Goal: Task Accomplishment & Management: Manage account settings

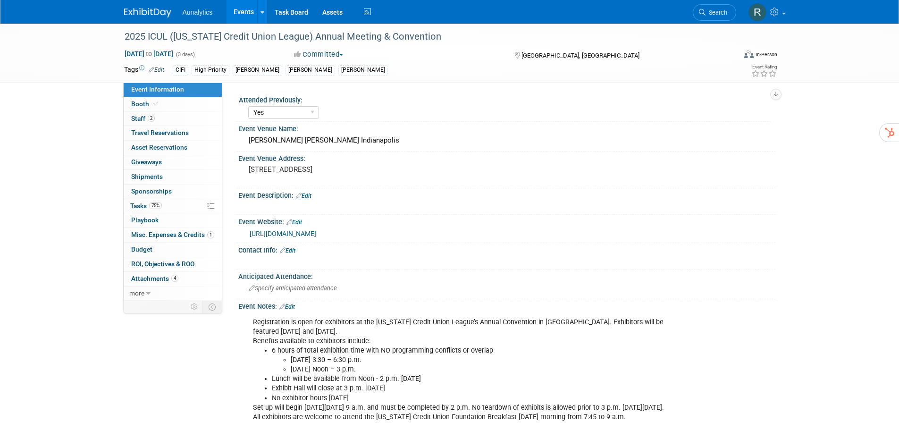
select select "Yes"
click at [145, 7] on link at bounding box center [153, 8] width 59 height 8
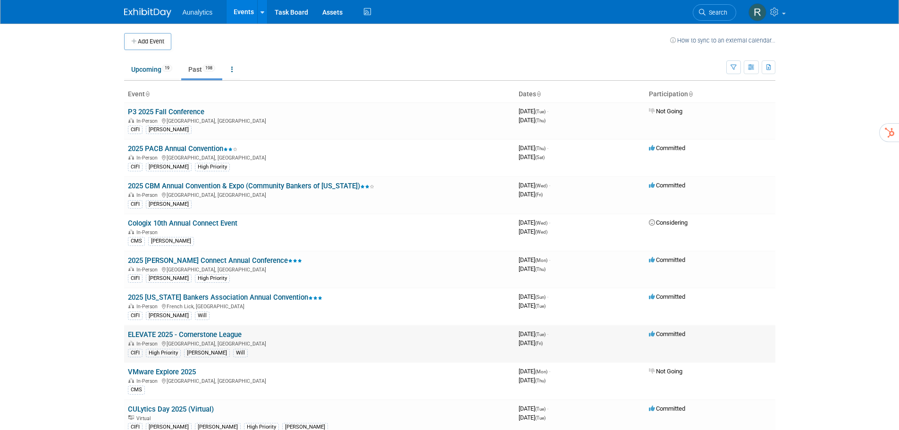
click at [225, 337] on link "ELEVATE 2025 - Cornerstone League" at bounding box center [185, 334] width 114 height 8
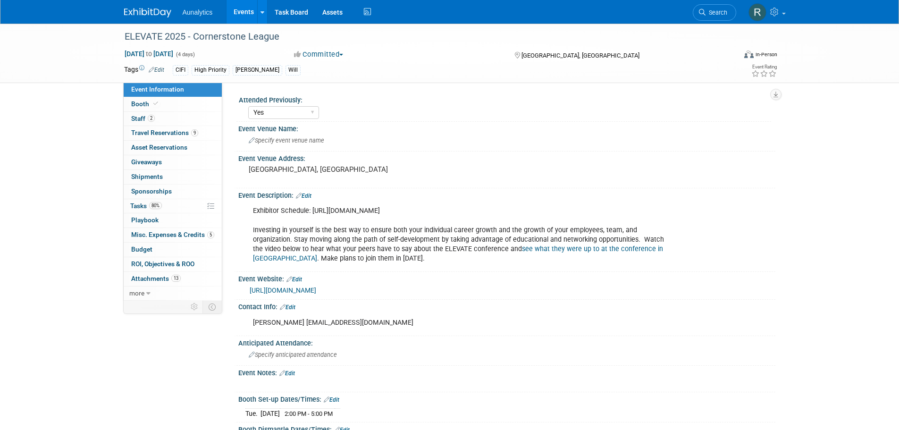
select select "Yes"
select select "Submitted"
click at [155, 261] on span "ROI, Objectives & ROO 0" at bounding box center [162, 264] width 63 height 8
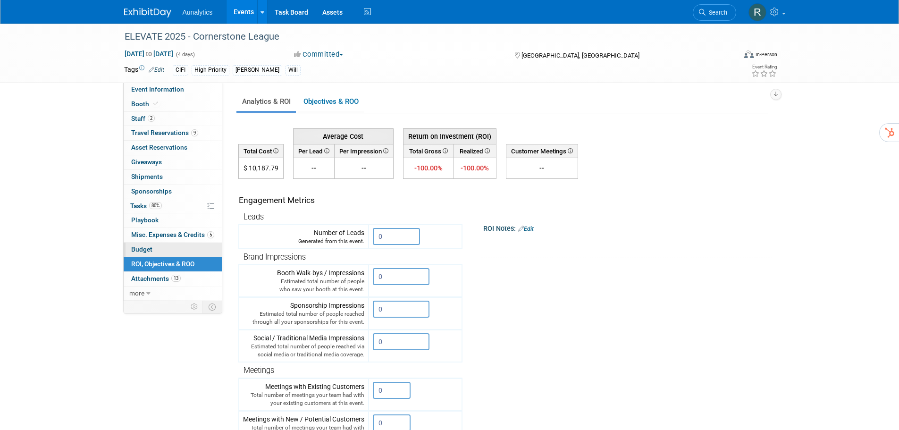
click at [153, 249] on link "Budget" at bounding box center [173, 250] width 98 height 14
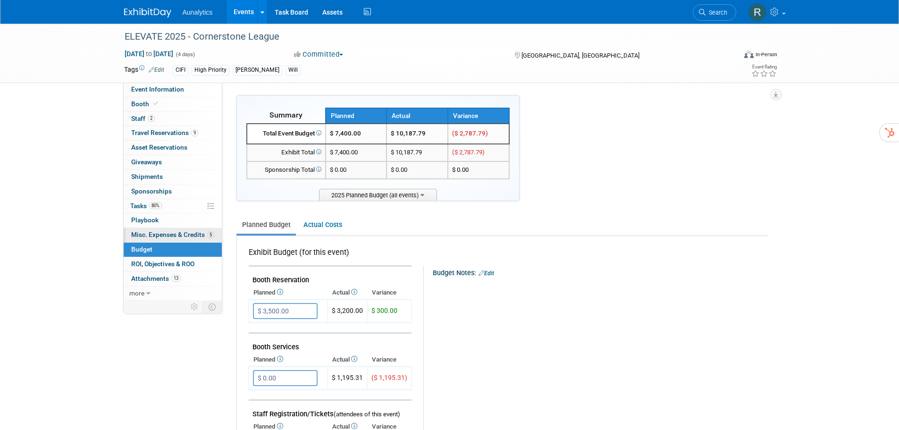
click at [154, 236] on span "Misc. Expenses & Credits 5" at bounding box center [172, 235] width 83 height 8
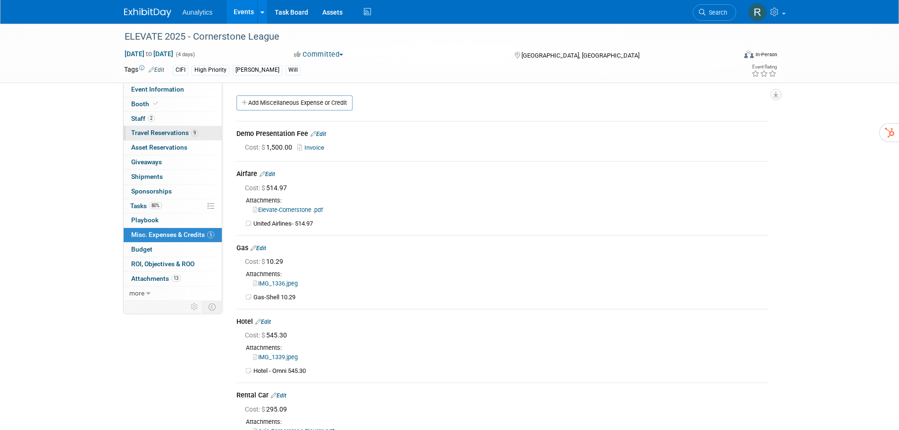
click at [177, 132] on span "Travel Reservations 9" at bounding box center [164, 133] width 67 height 8
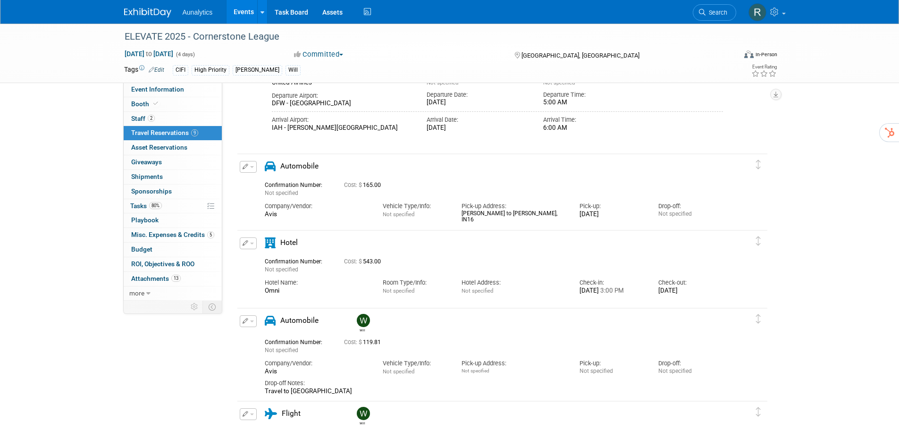
scroll to position [519, 0]
click at [146, 265] on span "ROI, Objectives & ROO 0" at bounding box center [162, 264] width 63 height 8
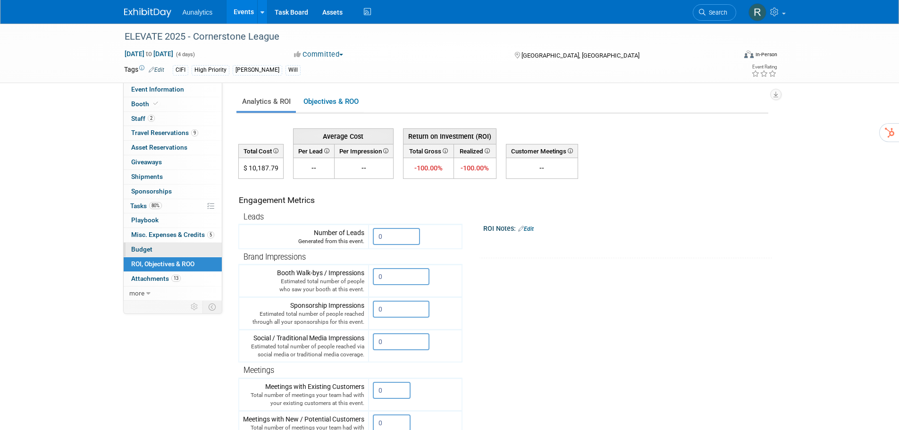
click at [157, 251] on link "Budget" at bounding box center [173, 250] width 98 height 14
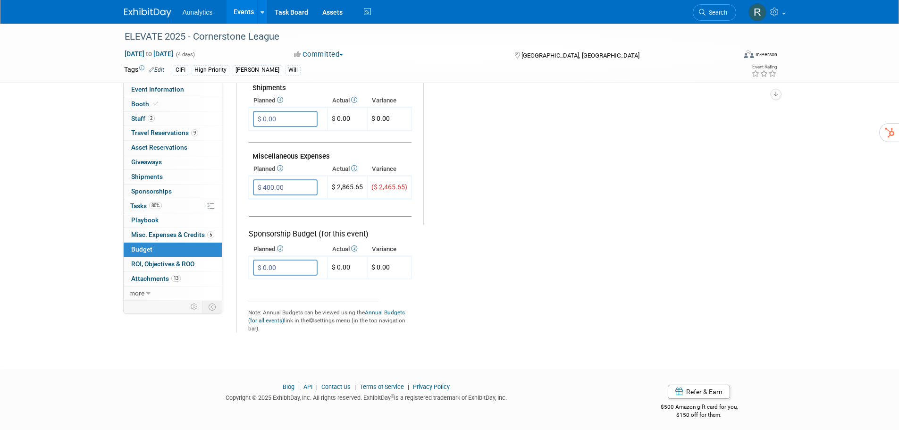
scroll to position [535, 0]
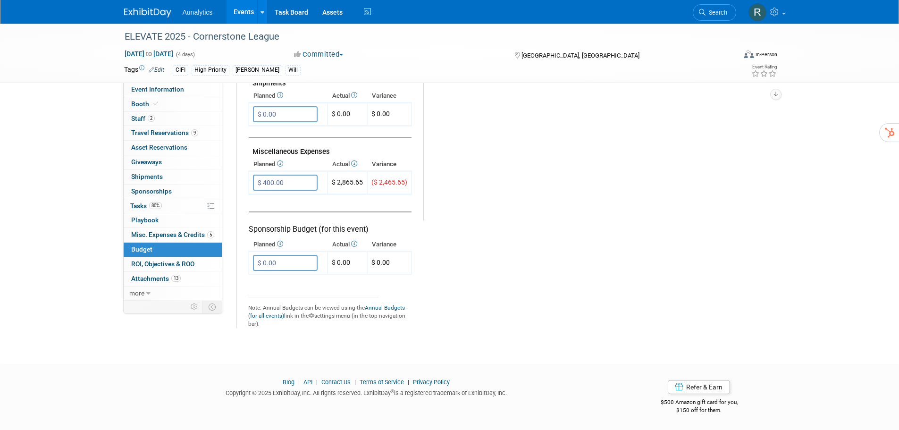
click at [149, 239] on link "5 Misc. Expenses & Credits 5" at bounding box center [173, 235] width 98 height 14
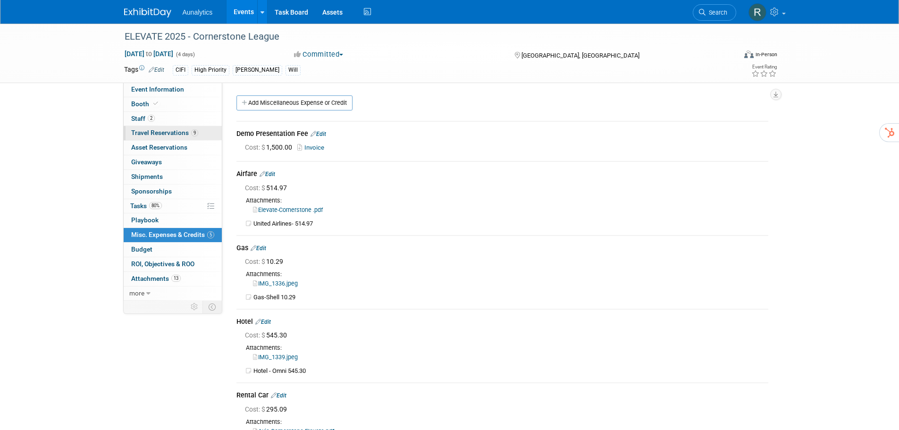
click at [154, 131] on span "Travel Reservations 9" at bounding box center [164, 133] width 67 height 8
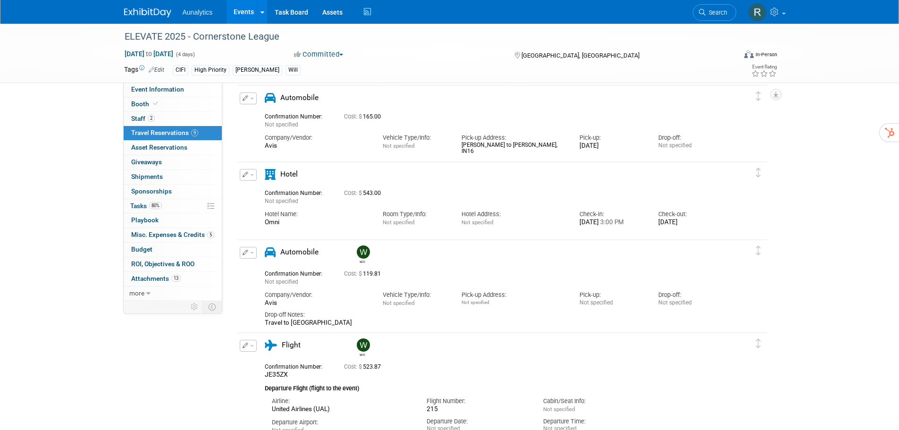
scroll to position [557, 0]
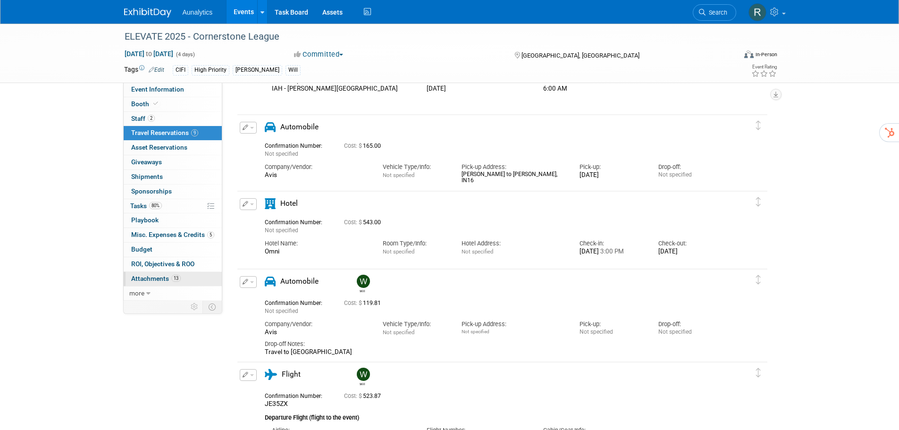
click at [140, 277] on span "Attachments 13" at bounding box center [156, 279] width 50 height 8
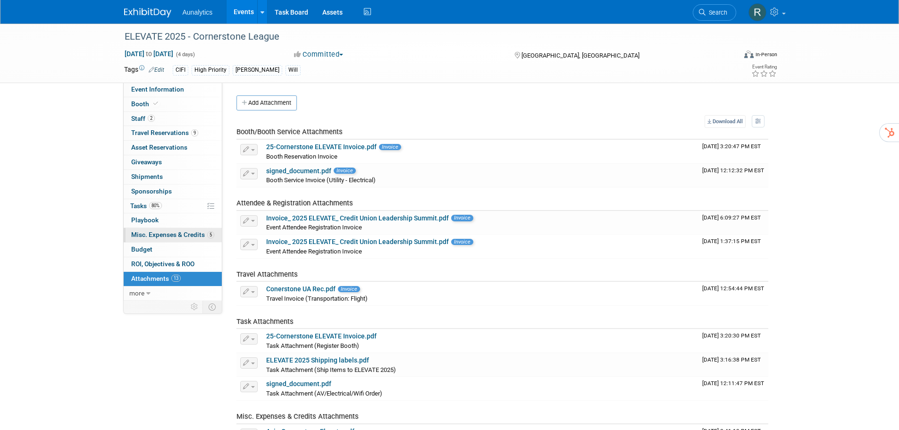
click at [148, 230] on link "5 Misc. Expenses & Credits 5" at bounding box center [173, 235] width 98 height 14
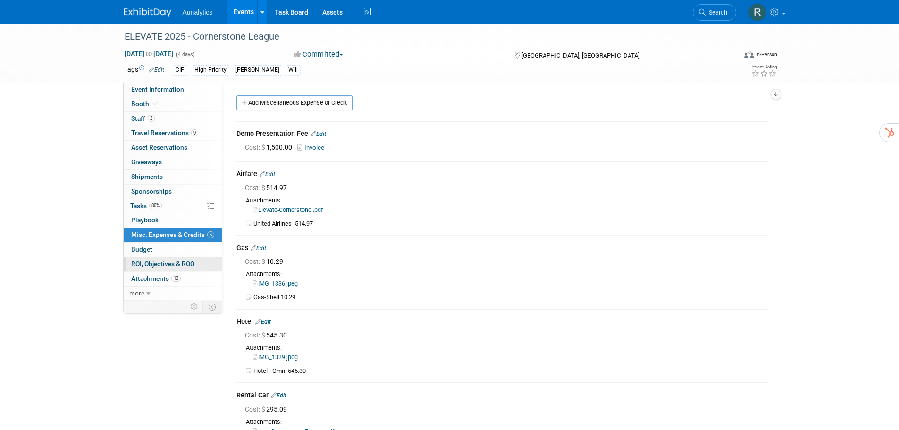
click at [153, 262] on span "ROI, Objectives & ROO 0" at bounding box center [162, 264] width 63 height 8
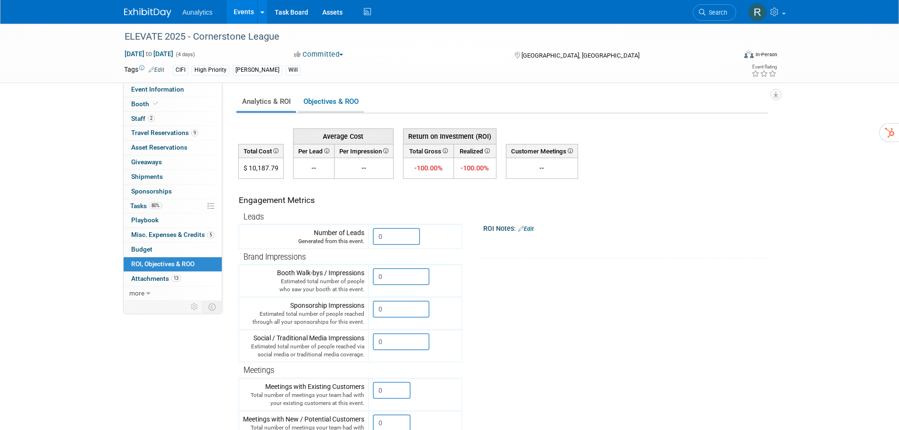
click at [338, 101] on link "Objectives & ROO 0" at bounding box center [331, 102] width 66 height 18
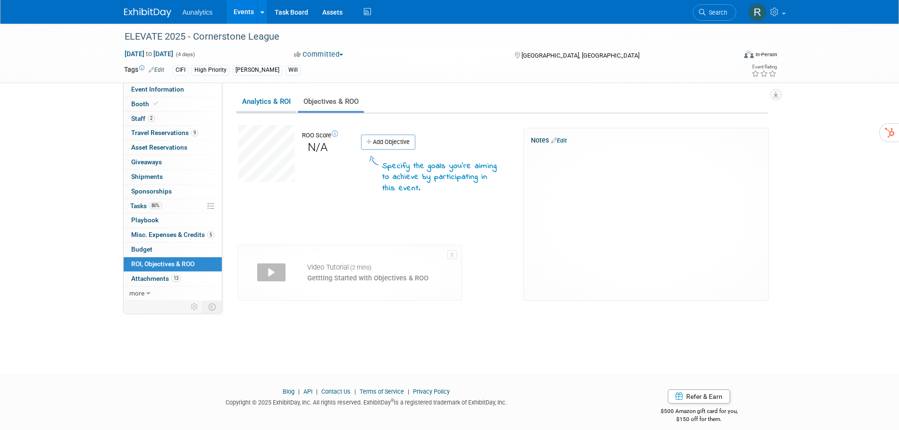
click at [261, 101] on link "Analytics & ROI" at bounding box center [265, 102] width 59 height 18
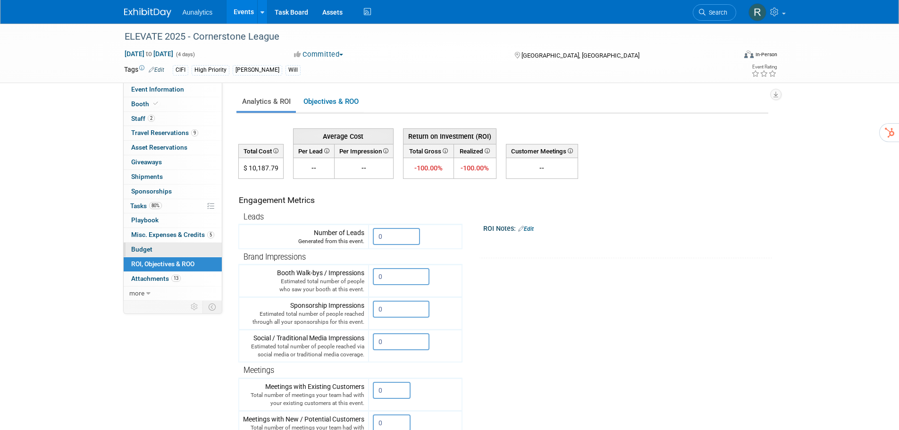
click at [155, 251] on link "Budget" at bounding box center [173, 250] width 98 height 14
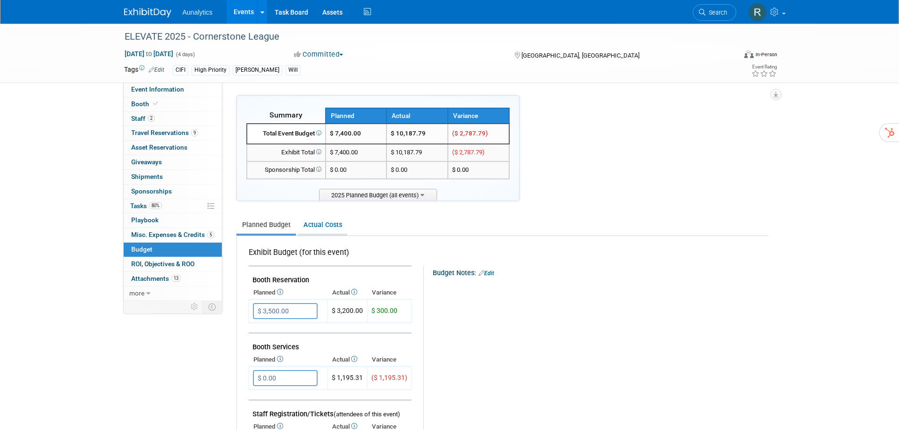
click at [318, 220] on link "Actual Costs" at bounding box center [323, 224] width 50 height 17
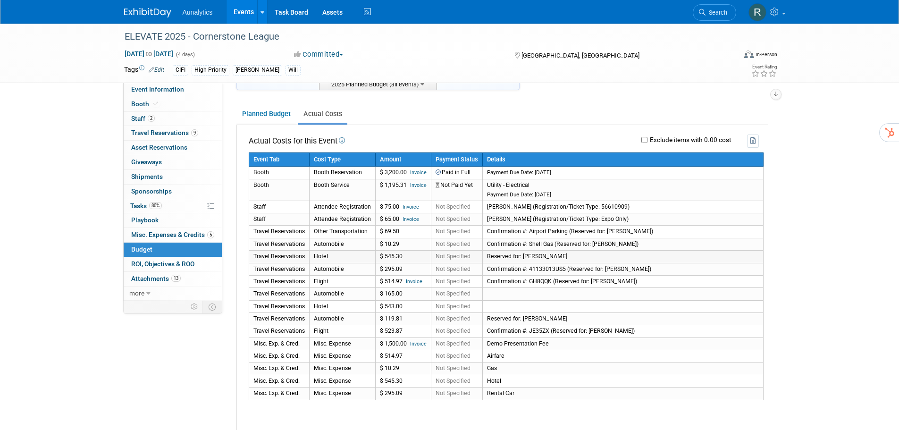
scroll to position [94, 0]
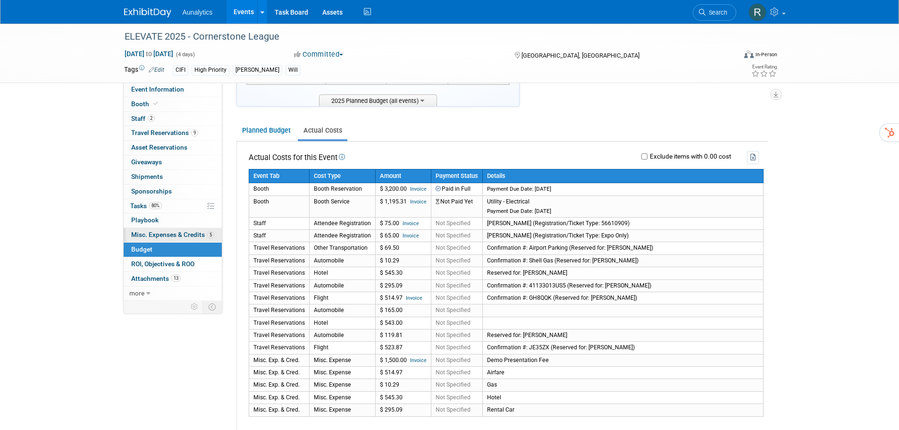
click at [146, 240] on link "5 Misc. Expenses & Credits 5" at bounding box center [173, 235] width 98 height 14
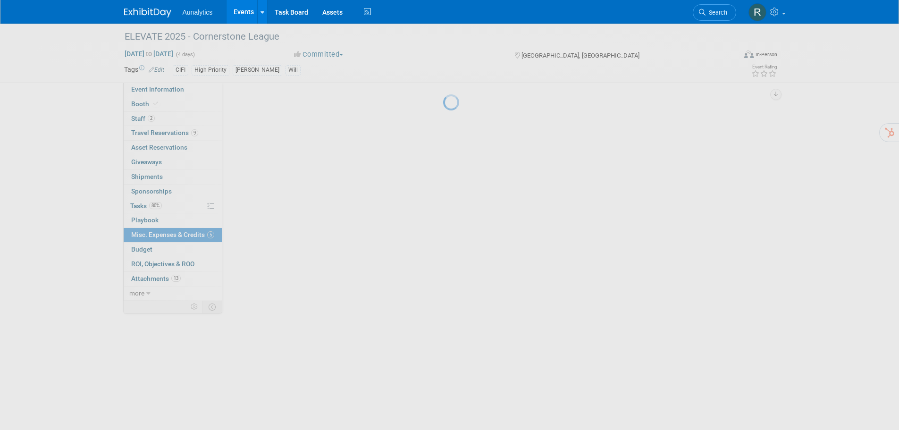
scroll to position [0, 0]
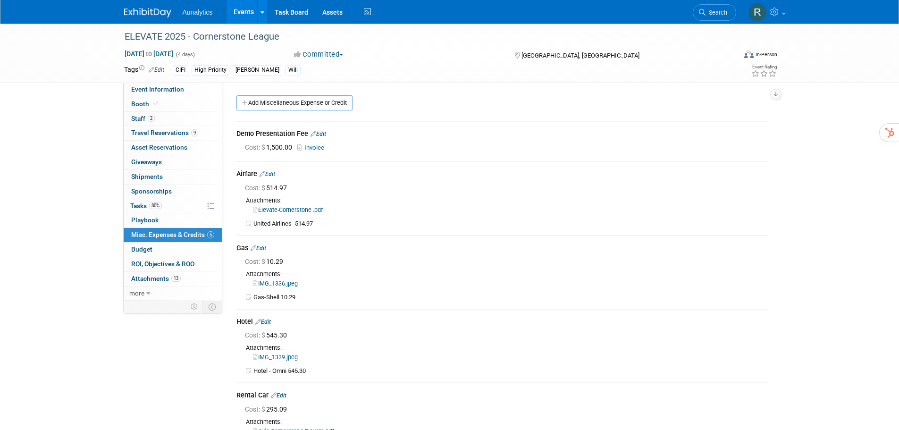
click at [358, 203] on div "Attachments:" at bounding box center [502, 200] width 532 height 8
click at [269, 173] on link "Edit" at bounding box center [268, 174] width 16 height 7
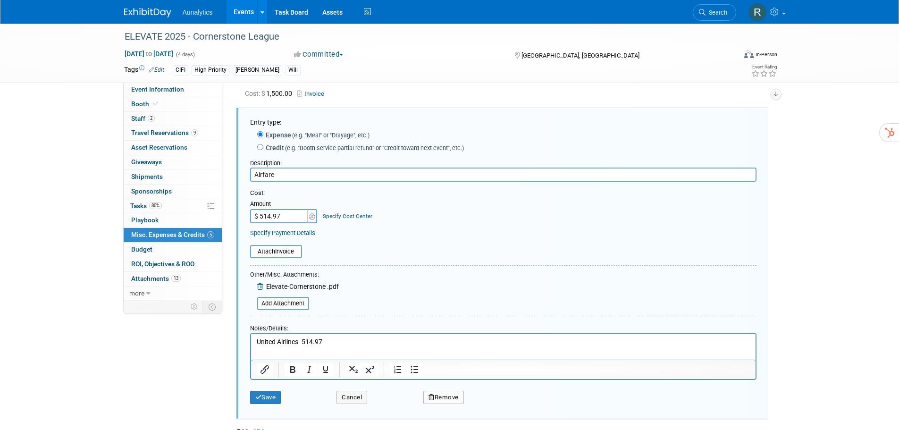
click at [447, 399] on button "Remove" at bounding box center [443, 397] width 41 height 13
click at [494, 412] on link "Yes" at bounding box center [495, 404] width 27 height 15
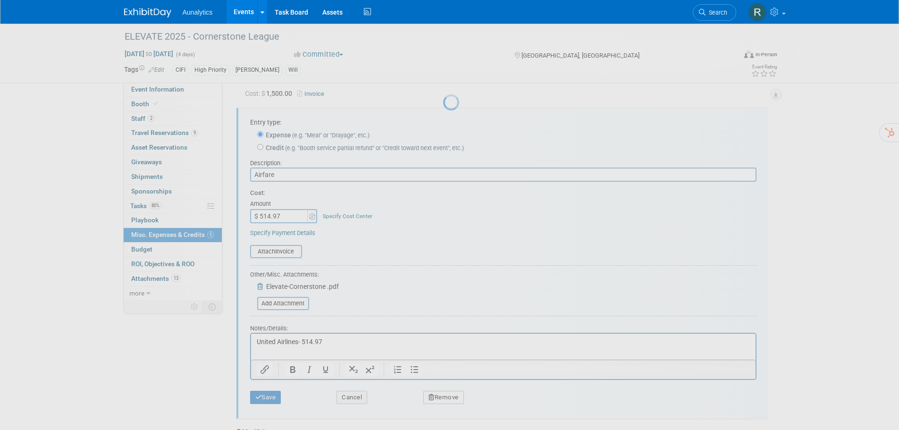
scroll to position [44, 0]
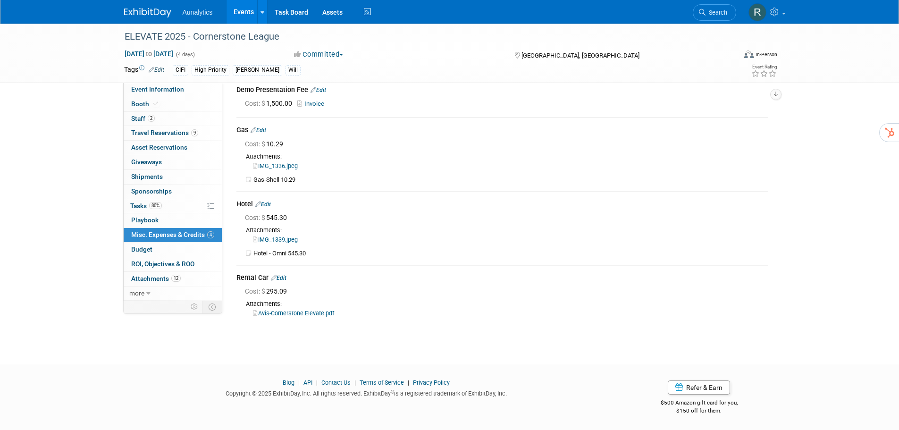
click at [277, 277] on icon at bounding box center [274, 278] width 6 height 6
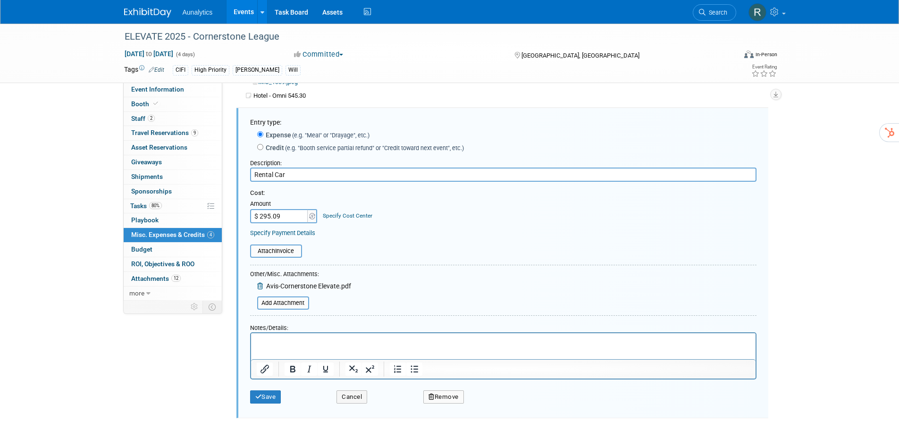
scroll to position [0, 0]
click at [453, 407] on div "Save Cancel Remove" at bounding box center [503, 393] width 506 height 29
click at [444, 395] on button "Remove" at bounding box center [443, 396] width 41 height 13
click at [478, 407] on div "Yes No" at bounding box center [508, 404] width 61 height 15
click at [483, 405] on link "Yes" at bounding box center [495, 404] width 27 height 15
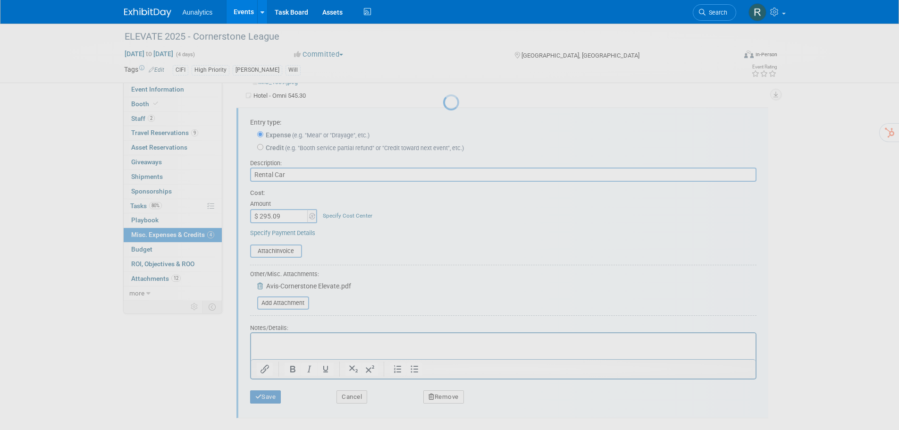
scroll to position [9, 0]
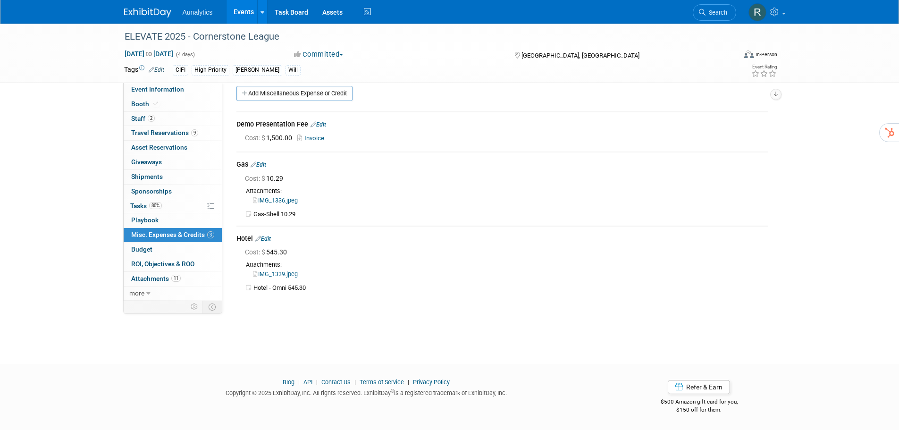
click at [269, 239] on link "Edit" at bounding box center [263, 239] width 16 height 7
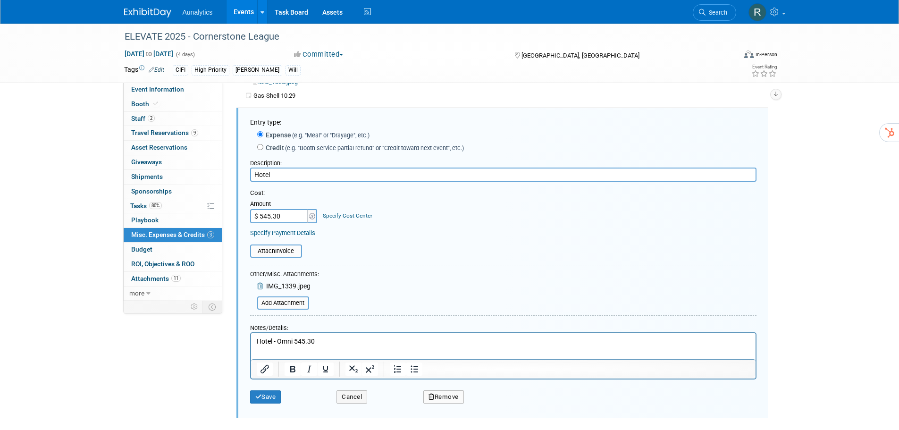
scroll to position [0, 0]
click at [442, 392] on button "Remove" at bounding box center [443, 396] width 41 height 13
click at [488, 404] on icon at bounding box center [490, 404] width 6 height 5
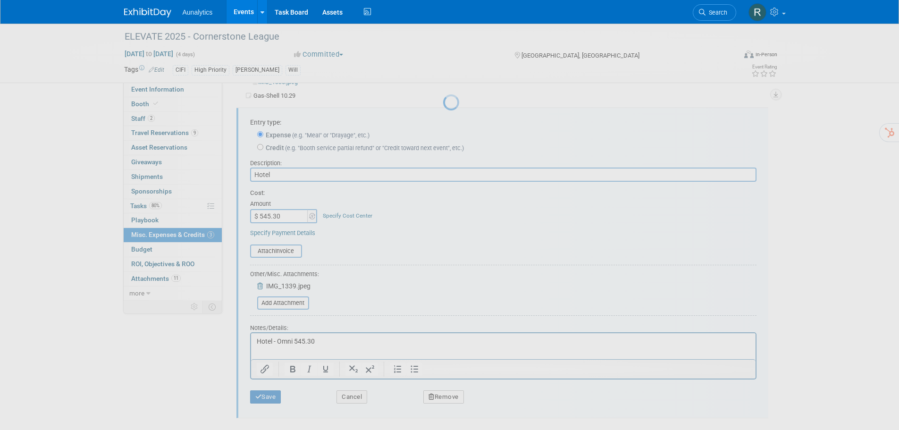
scroll to position [9, 0]
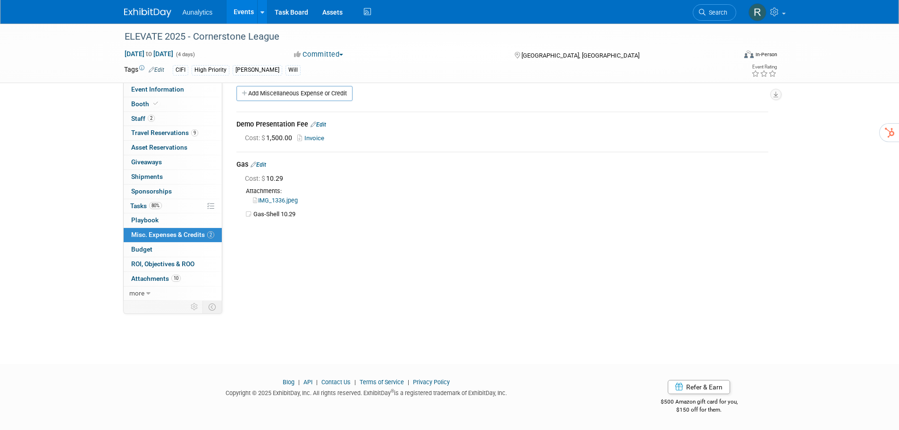
click at [263, 166] on link "Edit" at bounding box center [259, 164] width 16 height 7
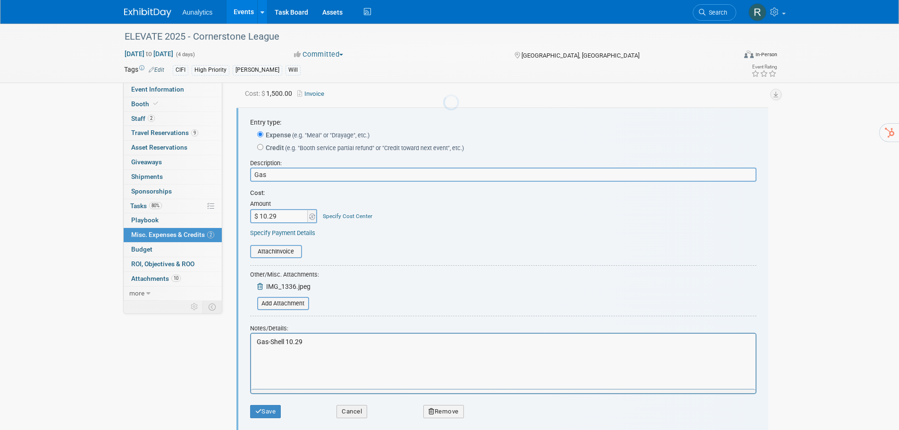
scroll to position [0, 0]
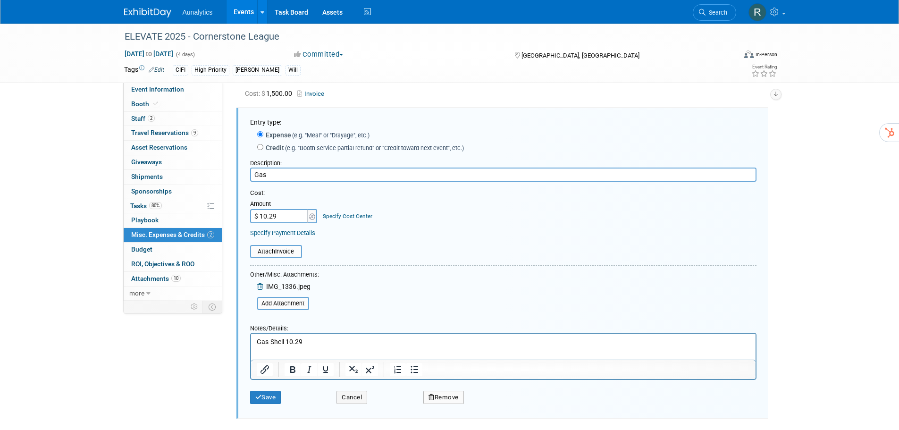
click at [433, 395] on icon "button" at bounding box center [432, 397] width 6 height 6
click at [493, 404] on link "Yes" at bounding box center [495, 404] width 27 height 15
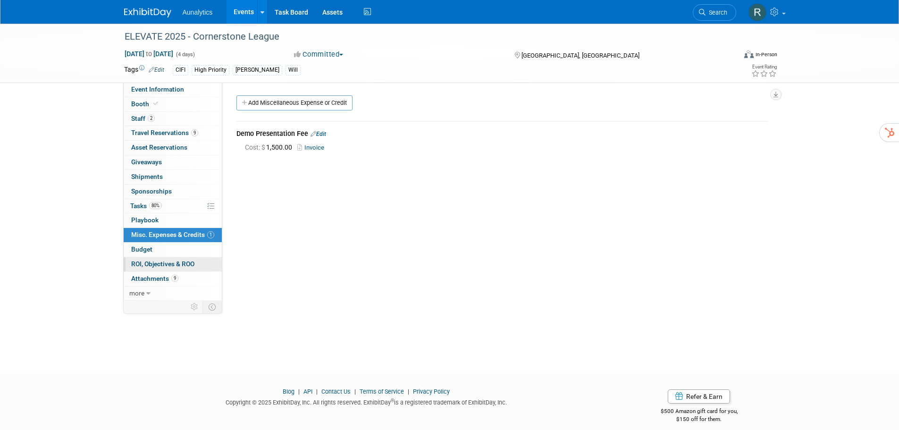
click at [163, 263] on span "ROI, Objectives & ROO 0" at bounding box center [162, 264] width 63 height 8
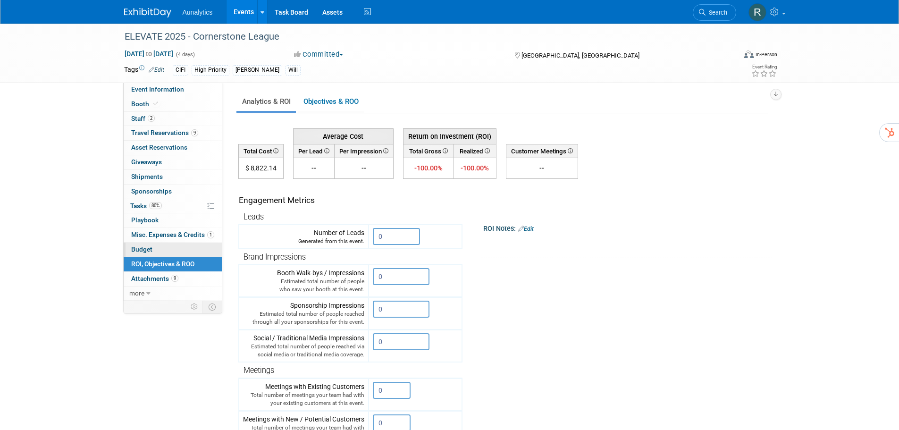
click at [147, 246] on span "Budget" at bounding box center [141, 249] width 21 height 8
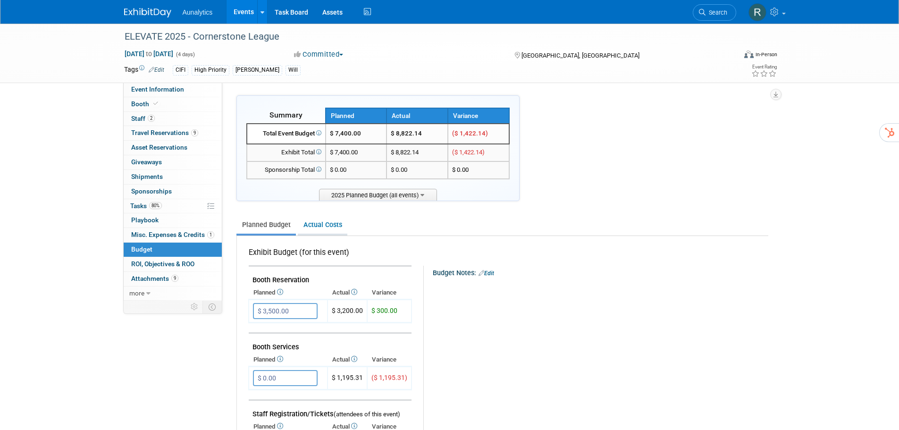
click at [317, 226] on link "Actual Costs" at bounding box center [323, 224] width 50 height 17
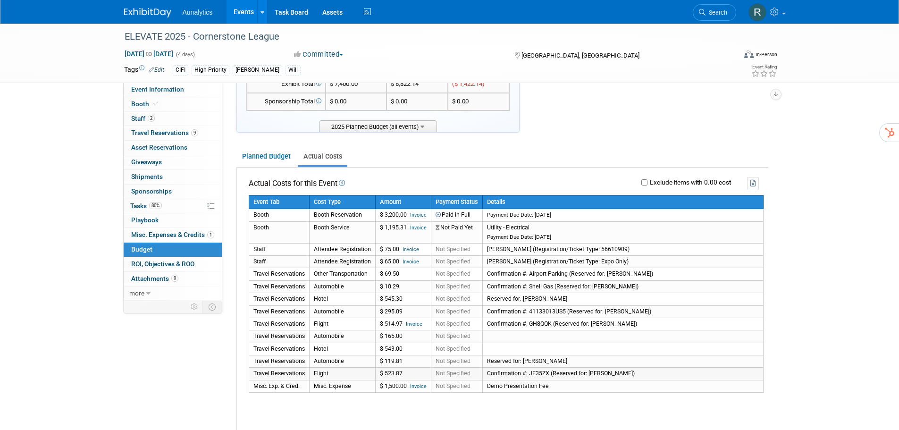
scroll to position [47, 0]
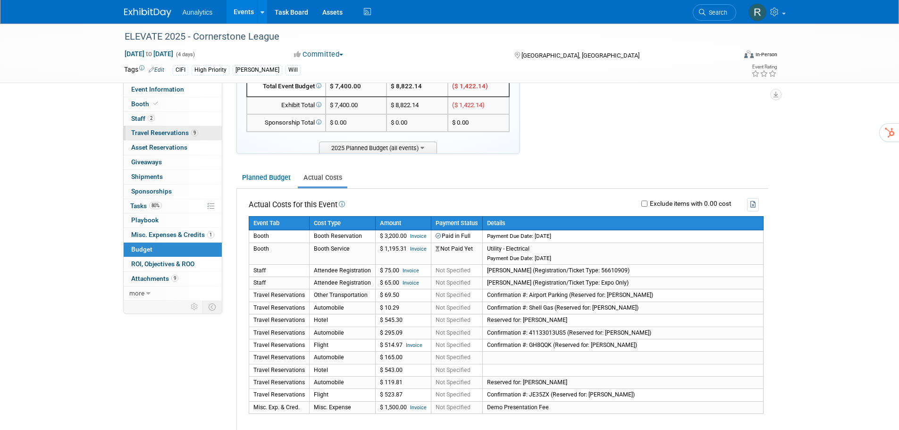
click at [156, 134] on span "Travel Reservations 9" at bounding box center [164, 133] width 67 height 8
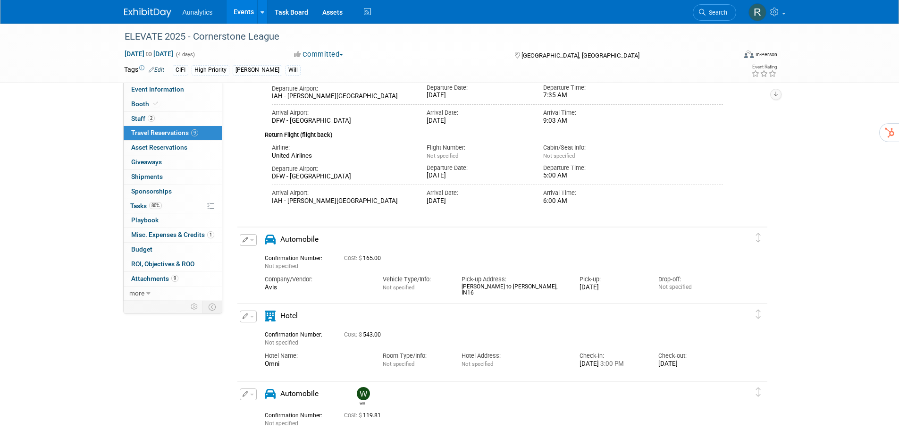
scroll to position [557, 0]
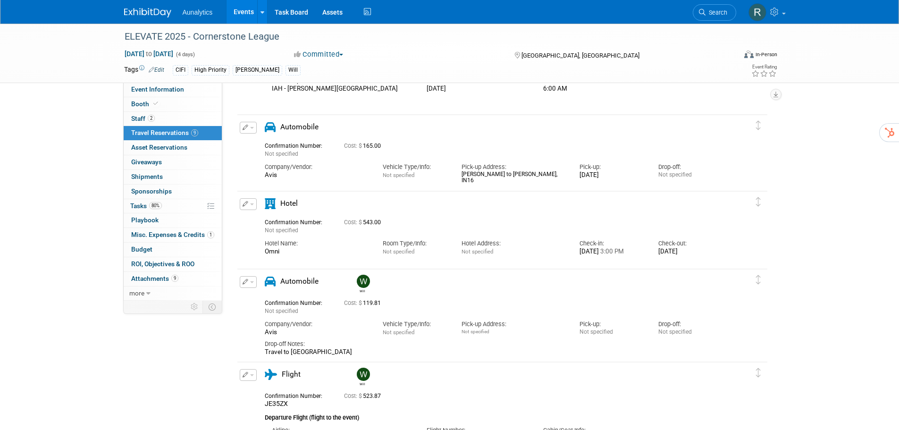
click at [251, 208] on button "button" at bounding box center [248, 204] width 17 height 12
click at [256, 241] on button "Delete Reservation" at bounding box center [280, 236] width 80 height 14
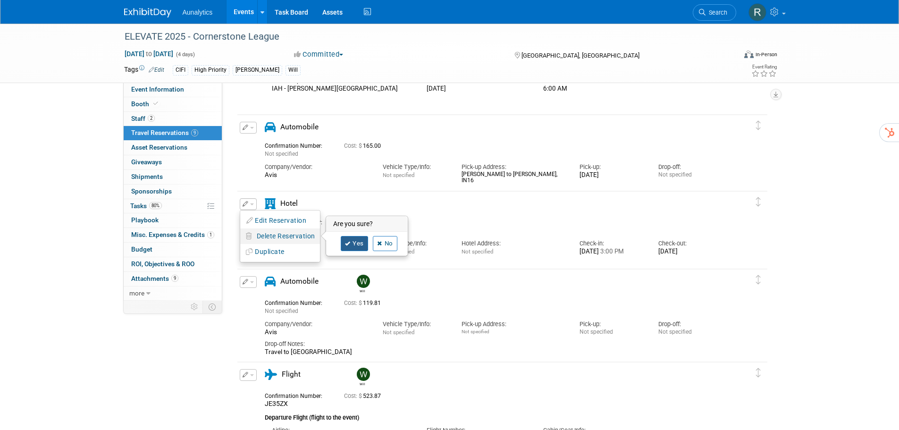
click at [346, 239] on link "Yes" at bounding box center [354, 243] width 27 height 15
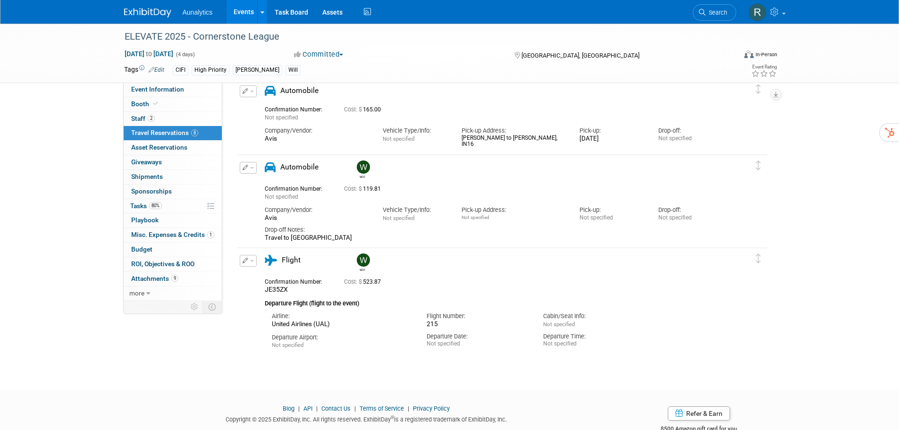
scroll to position [621, 0]
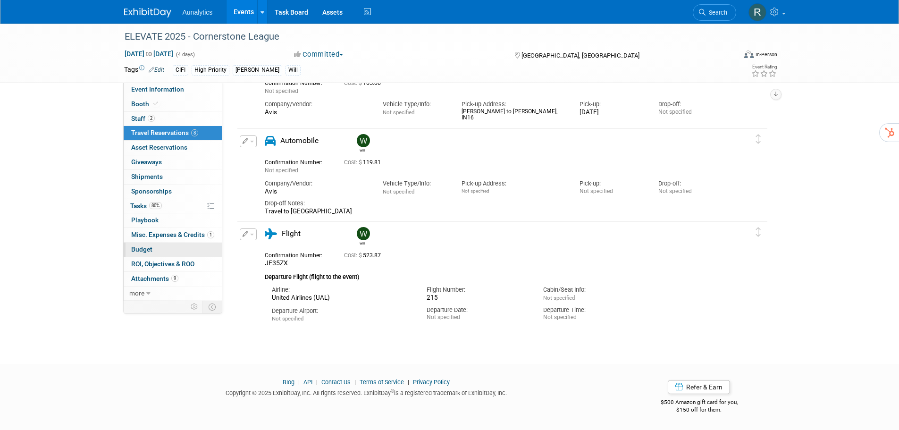
click at [151, 247] on span "Budget" at bounding box center [141, 249] width 21 height 8
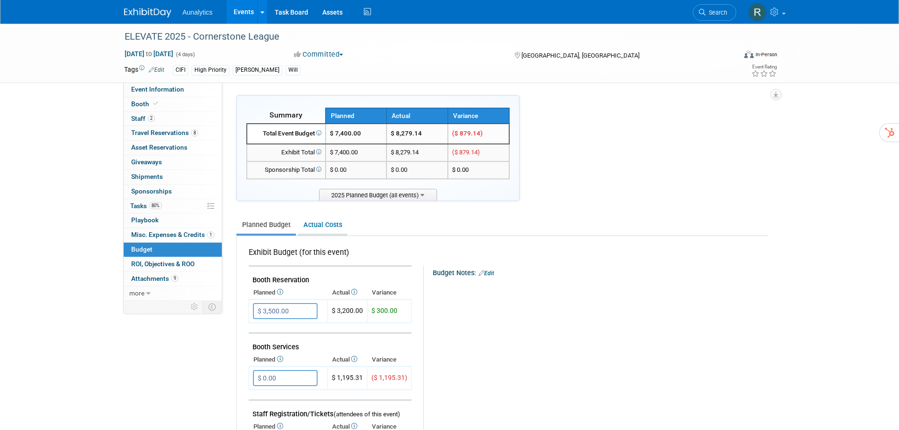
click at [334, 227] on link "Actual Costs" at bounding box center [323, 224] width 50 height 17
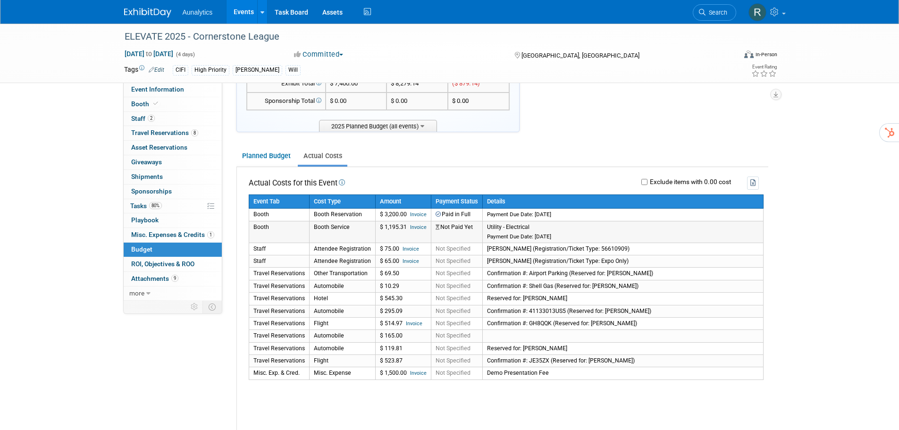
scroll to position [94, 0]
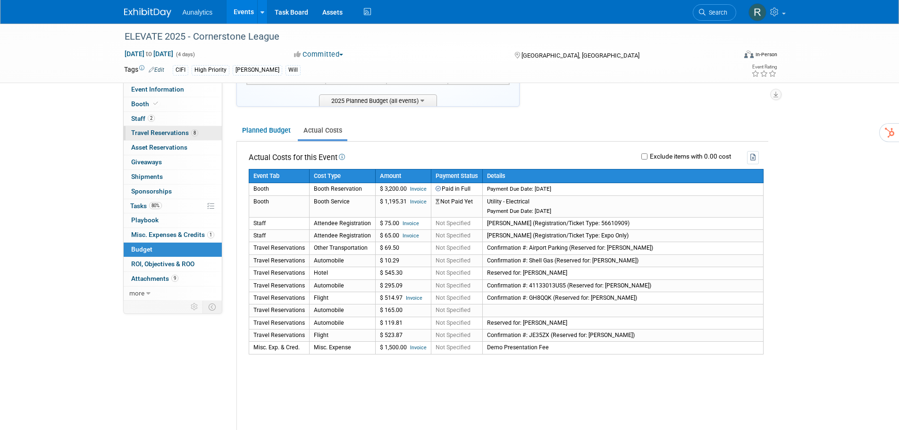
click at [157, 139] on link "8 Travel Reservations 8" at bounding box center [173, 133] width 98 height 14
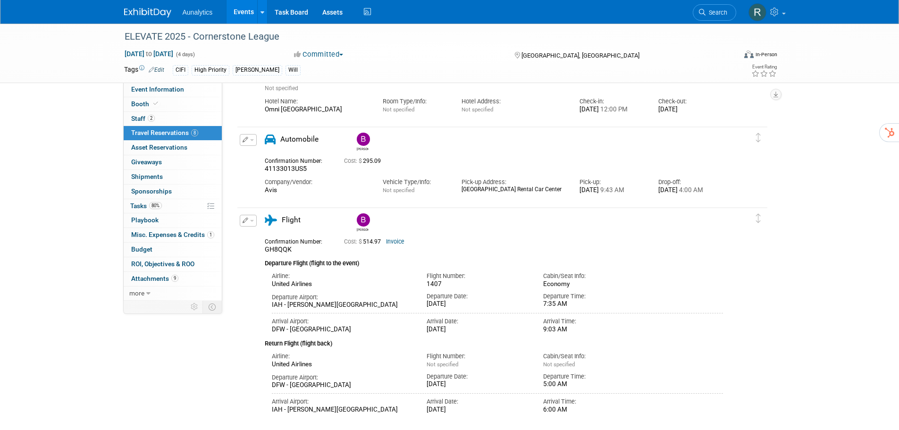
scroll to position [472, 0]
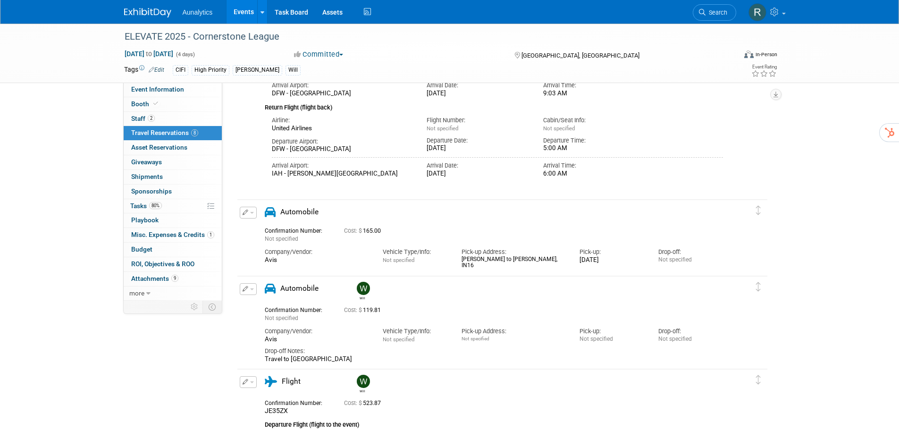
click at [247, 210] on button "button" at bounding box center [248, 213] width 17 height 12
click at [266, 248] on span "Delete Reservation" at bounding box center [286, 245] width 59 height 8
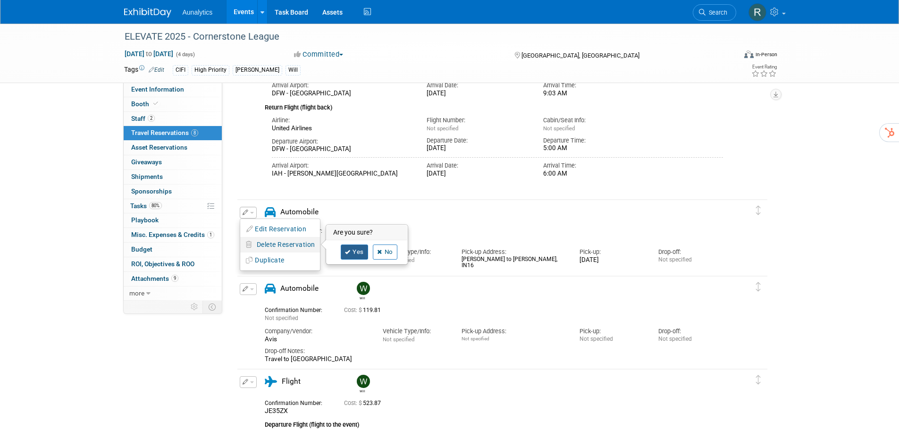
click at [361, 254] on link "Yes" at bounding box center [354, 251] width 27 height 15
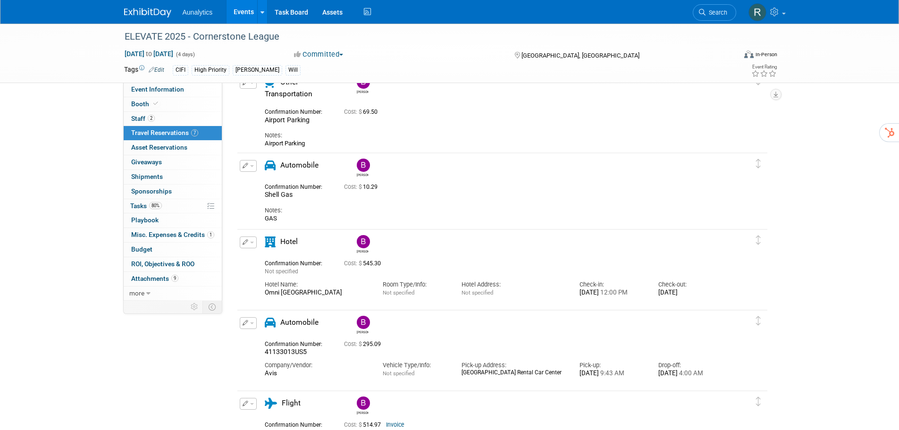
scroll to position [0, 0]
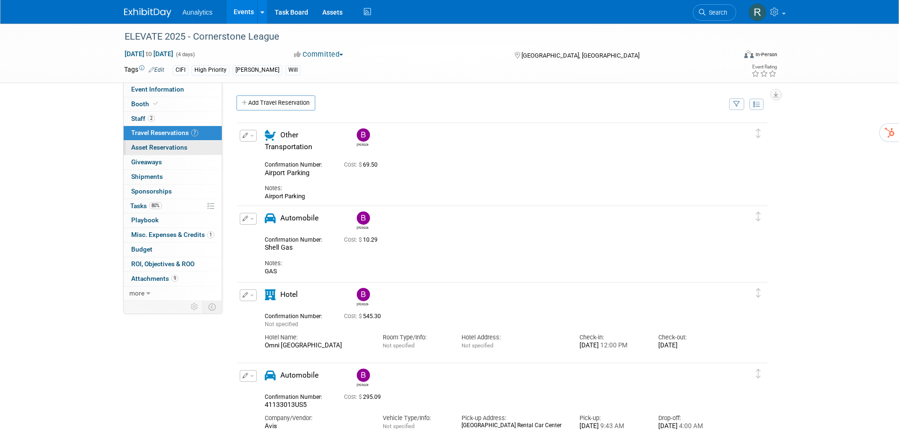
click at [146, 144] on span "Asset Reservations 0" at bounding box center [159, 147] width 56 height 8
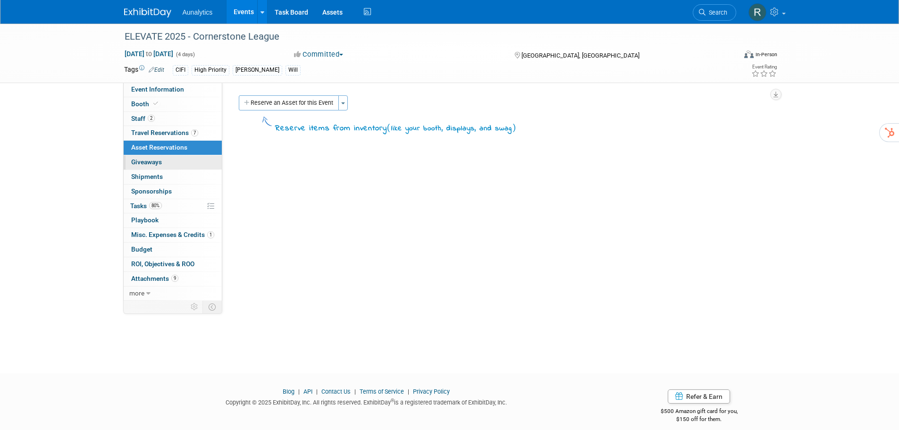
click at [147, 163] on span "Giveaways 0" at bounding box center [146, 162] width 31 height 8
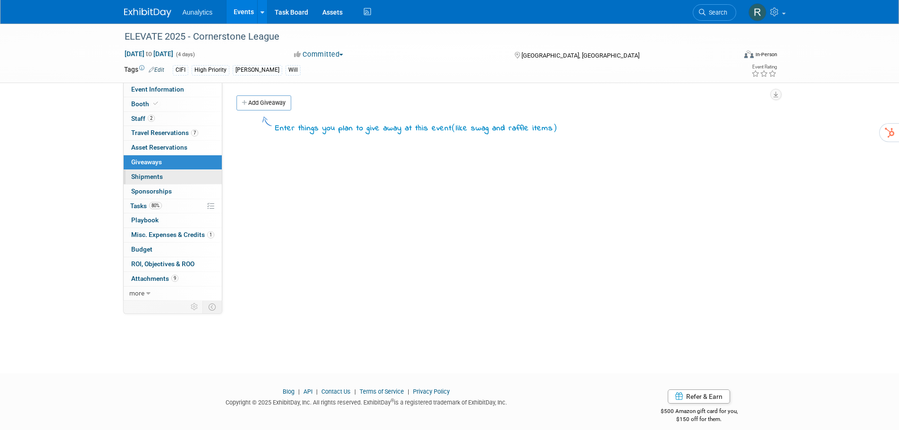
click at [151, 177] on span "Shipments 0" at bounding box center [147, 177] width 32 height 8
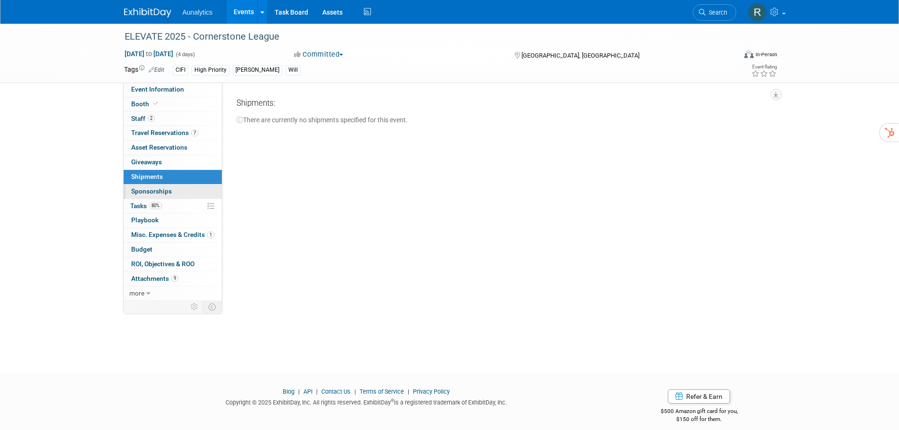
click at [153, 189] on span "Sponsorships 0" at bounding box center [151, 191] width 41 height 8
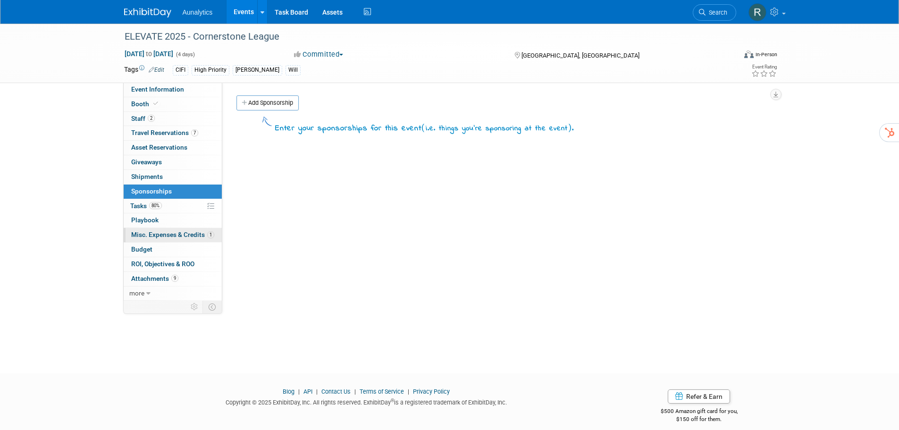
click at [144, 234] on span "Misc. Expenses & Credits 1" at bounding box center [172, 235] width 83 height 8
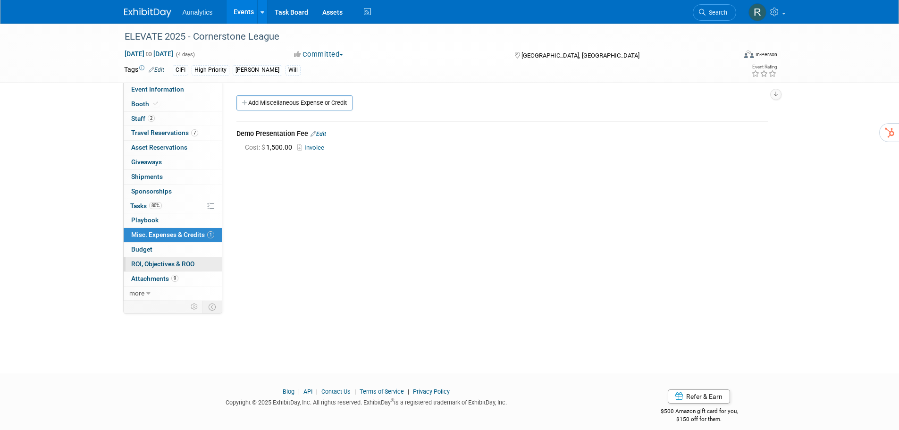
click at [146, 262] on span "ROI, Objectives & ROO 0" at bounding box center [162, 264] width 63 height 8
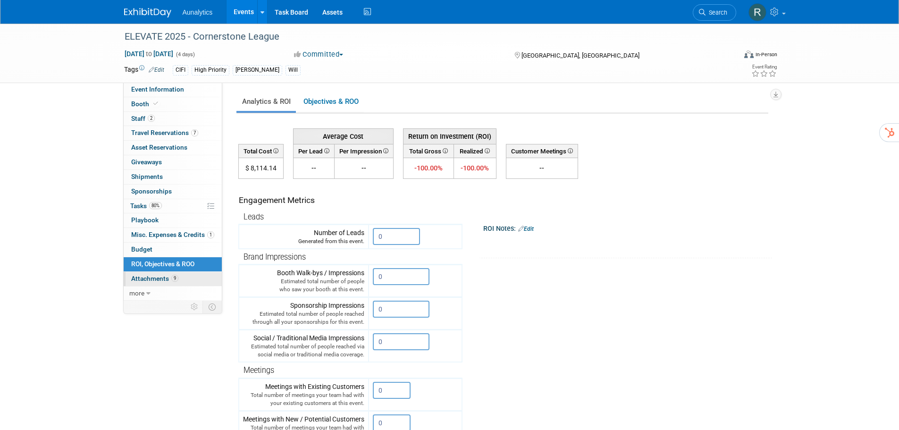
click at [148, 278] on span "Attachments 9" at bounding box center [154, 279] width 47 height 8
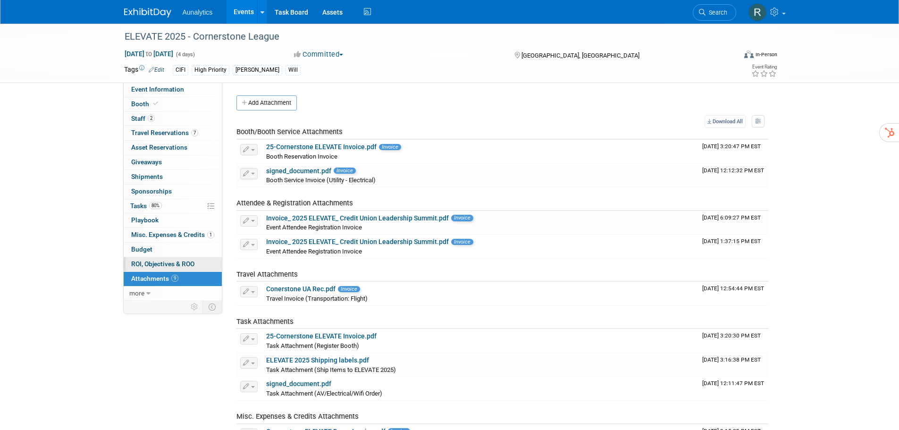
click at [149, 267] on span "ROI, Objectives & ROO 0" at bounding box center [162, 264] width 63 height 8
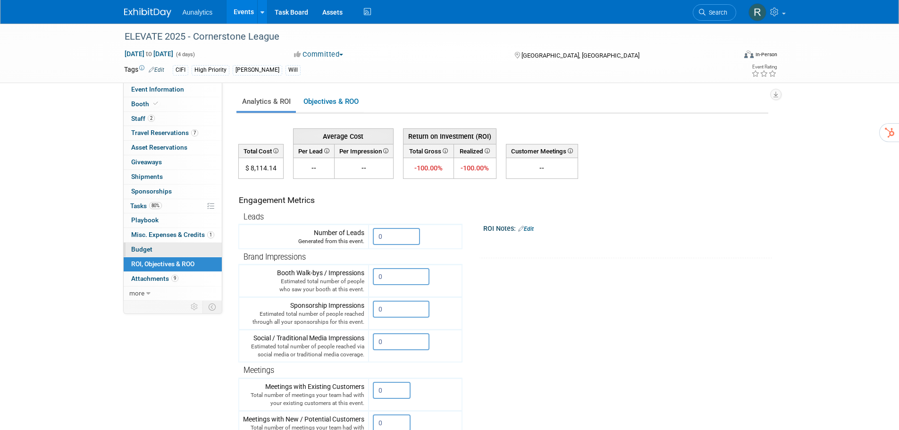
click at [145, 249] on span "Budget" at bounding box center [141, 249] width 21 height 8
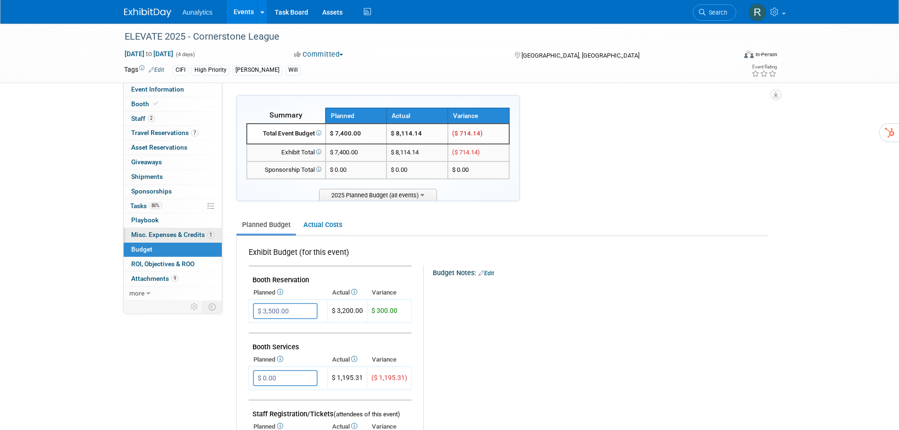
click at [145, 234] on span "Misc. Expenses & Credits 1" at bounding box center [172, 235] width 83 height 8
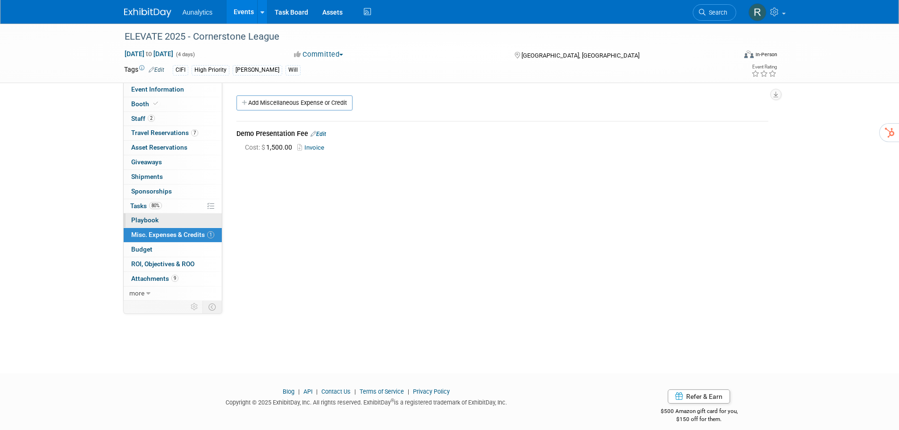
click at [152, 220] on span "Playbook 0" at bounding box center [144, 220] width 27 height 8
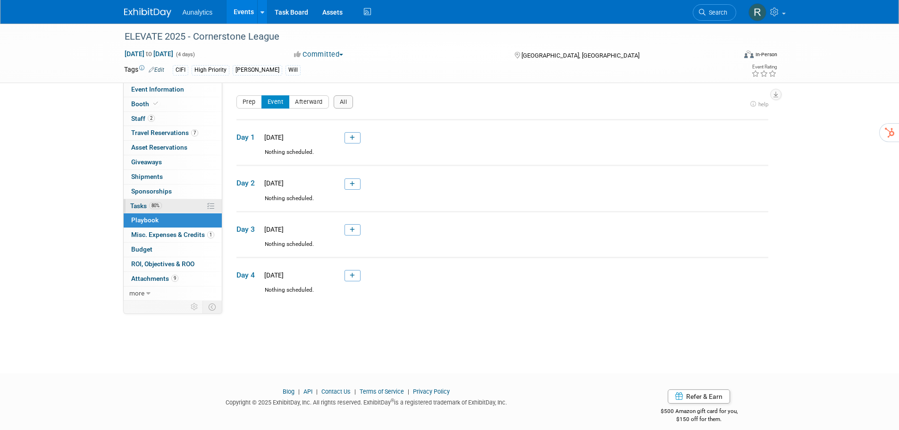
click at [135, 206] on span "Tasks 80%" at bounding box center [146, 206] width 32 height 8
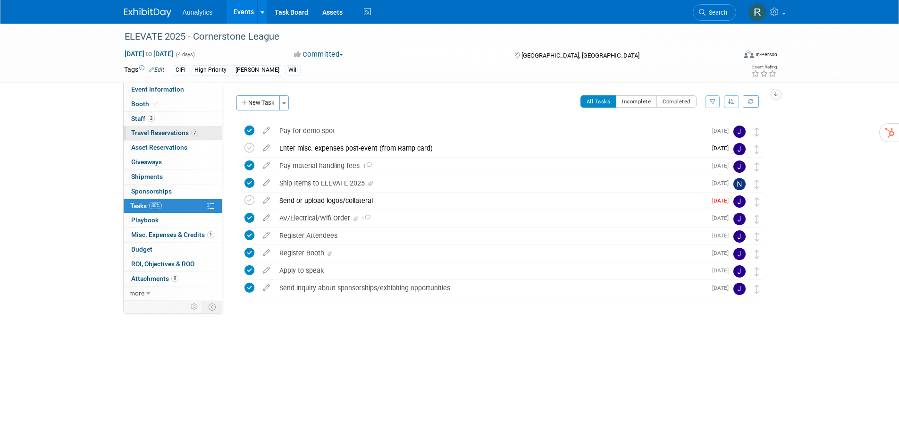
click at [146, 132] on span "Travel Reservations 7" at bounding box center [164, 133] width 67 height 8
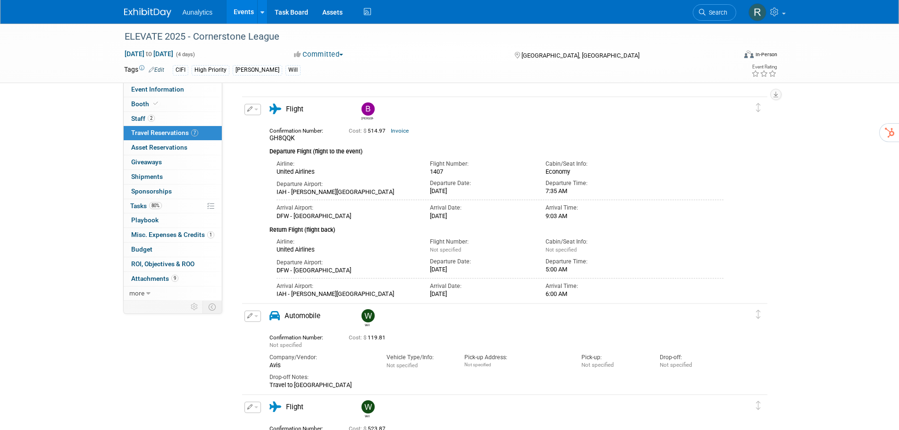
scroll to position [426, 0]
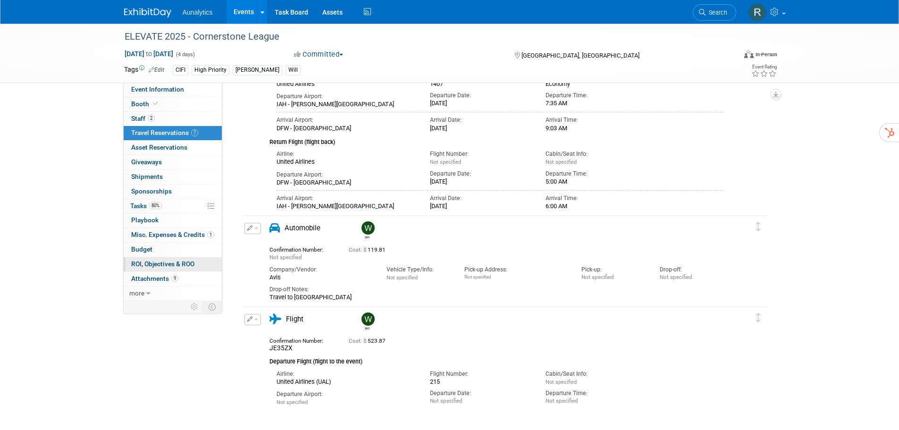
click at [171, 265] on span "ROI, Objectives & ROO 0" at bounding box center [162, 264] width 63 height 8
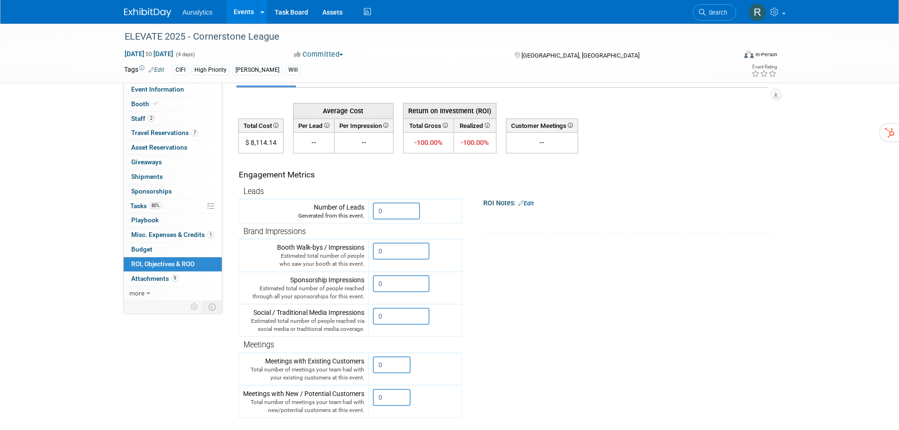
scroll to position [47, 0]
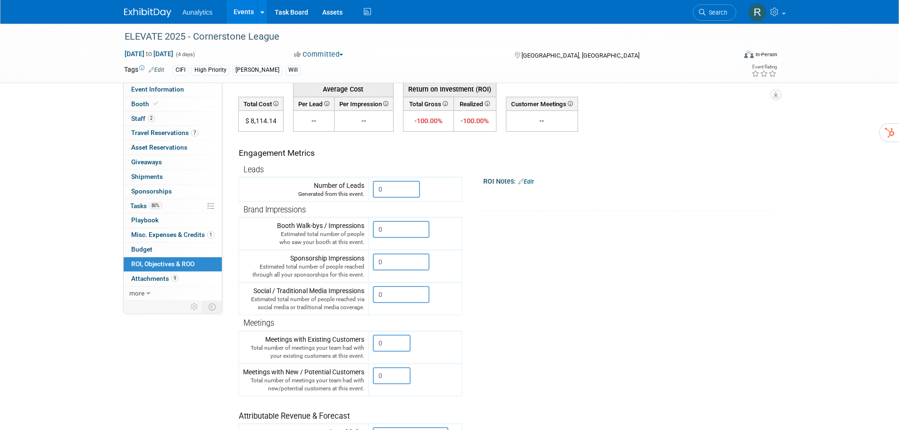
click at [745, 230] on tr "Engagement Metrics Leads Generated from this event. 0 X Brand Impressions 0" at bounding box center [503, 302] width 530 height 341
click at [795, 65] on div "ELEVATE 2025 - Cornerstone League Sep 2, 2025 to Sep 5, 2025 (4 days) Sep 2, 20…" at bounding box center [449, 53] width 899 height 59
drag, startPoint x: 387, startPoint y: 188, endPoint x: 361, endPoint y: 185, distance: 26.5
click at [361, 185] on tr "Number of Leads Generated from this event. 0" at bounding box center [350, 189] width 223 height 25
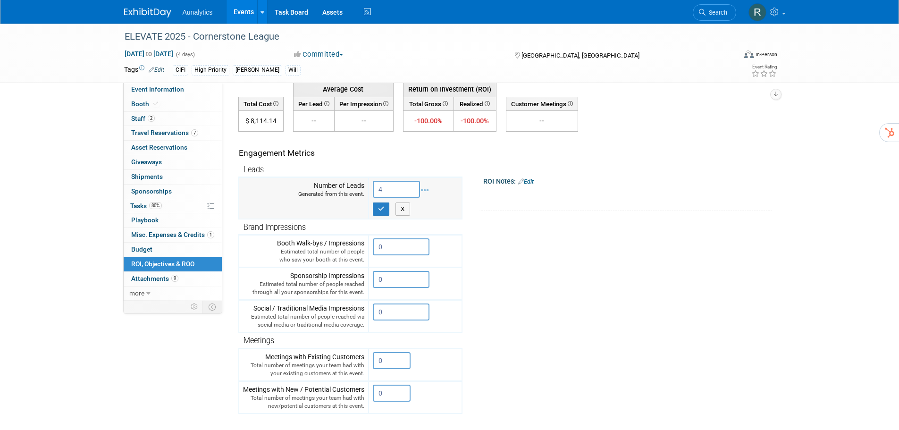
type input "4"
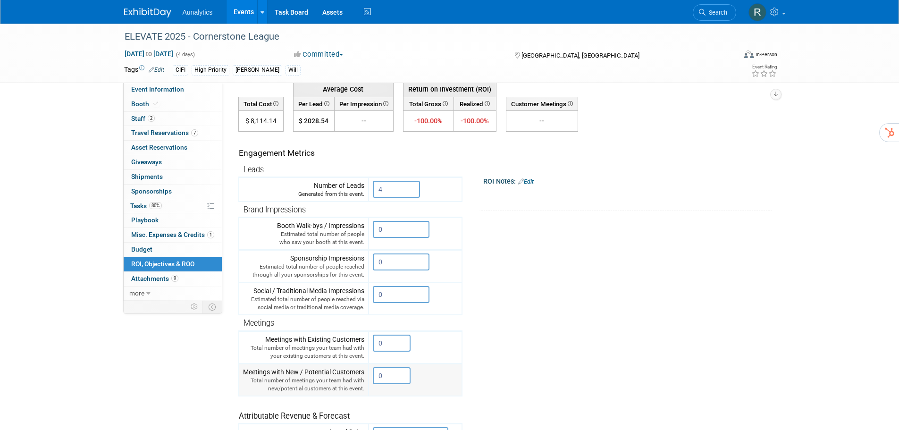
drag, startPoint x: 384, startPoint y: 374, endPoint x: 376, endPoint y: 375, distance: 7.7
click at [376, 375] on input "0" at bounding box center [392, 375] width 38 height 17
type input "2"
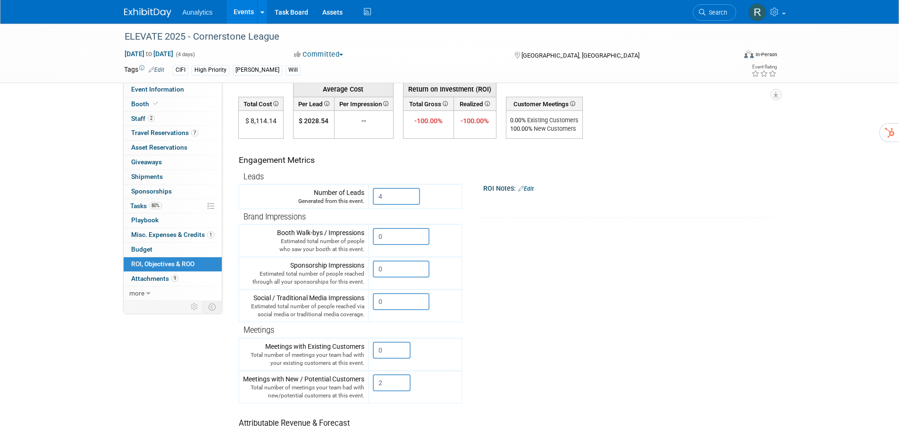
click at [533, 191] on link "Edit" at bounding box center [526, 188] width 16 height 7
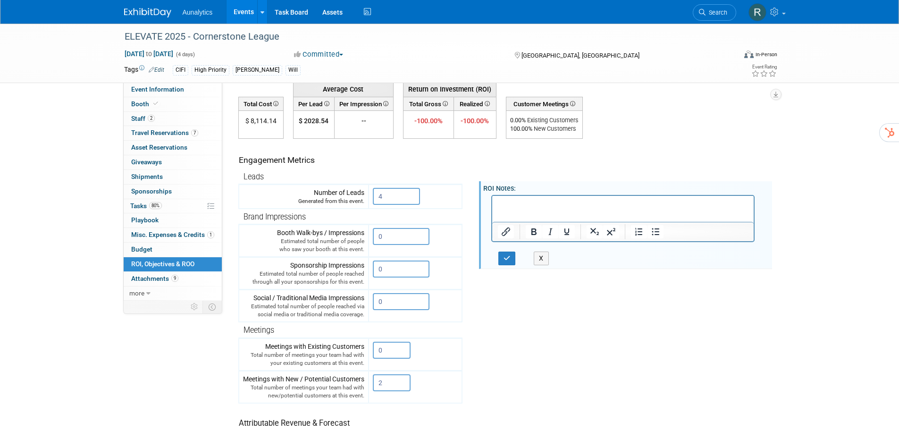
scroll to position [0, 0]
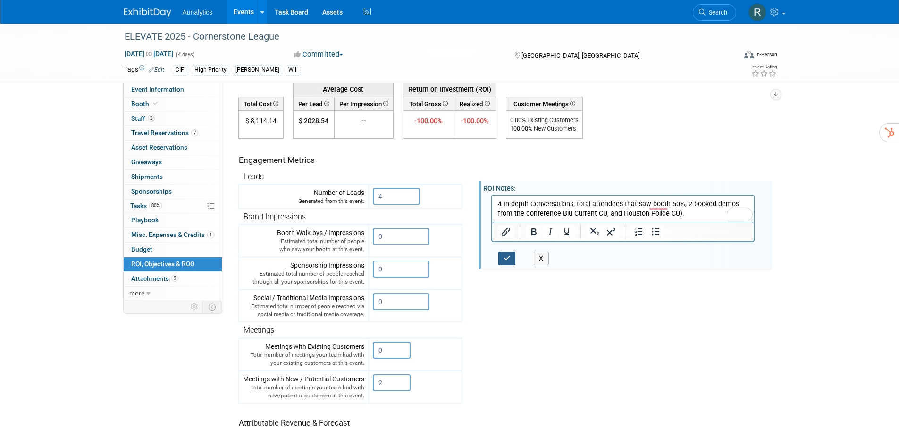
click at [509, 261] on icon "button" at bounding box center [507, 258] width 7 height 7
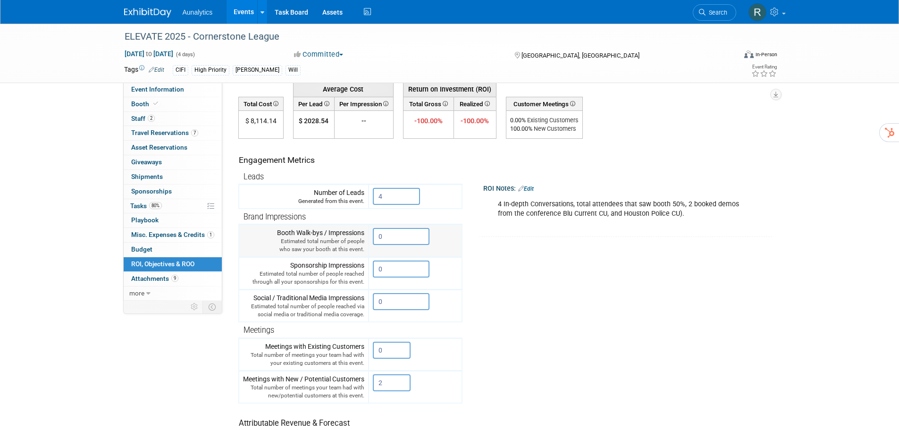
drag, startPoint x: 395, startPoint y: 237, endPoint x: 371, endPoint y: 238, distance: 24.6
click at [371, 238] on td "0 X" at bounding box center [415, 241] width 93 height 33
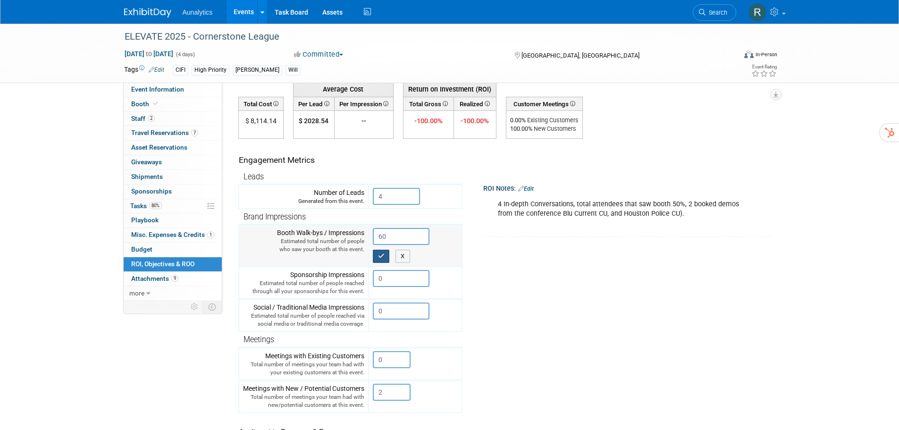
type input "60"
click at [379, 254] on icon "button" at bounding box center [381, 256] width 7 height 6
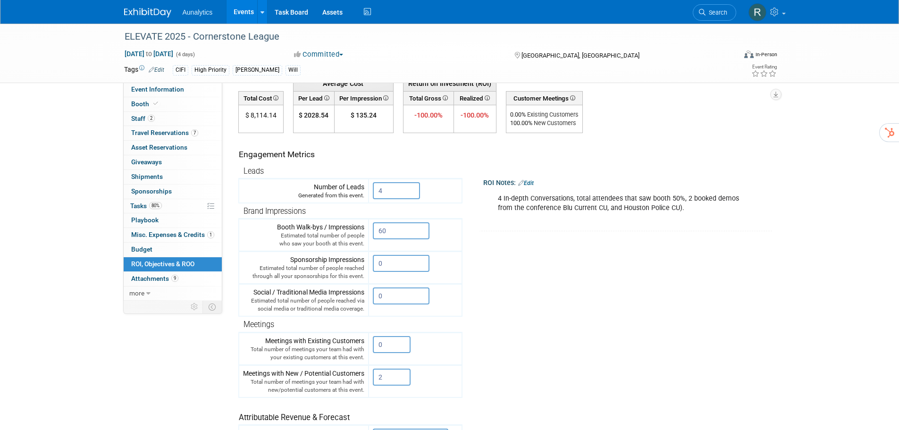
scroll to position [142, 0]
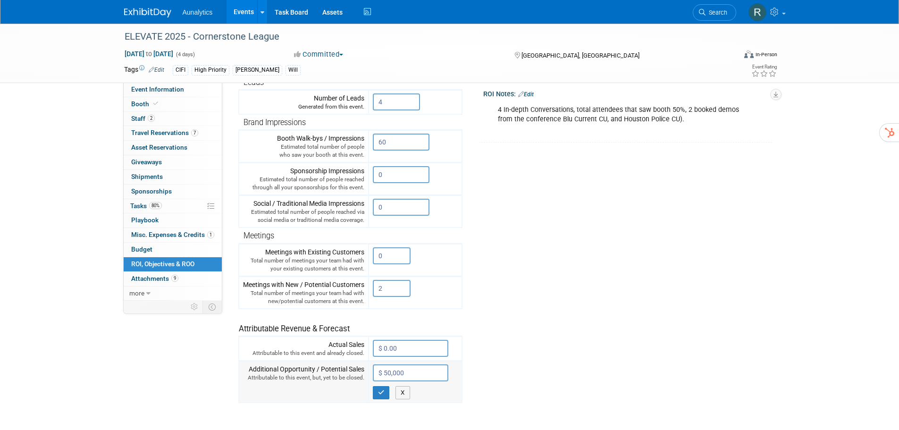
type input "$ 50,000.00"
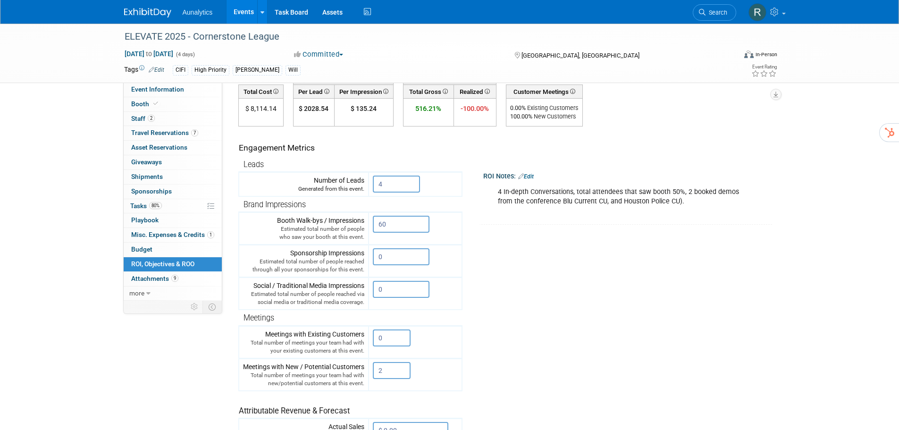
scroll to position [0, 0]
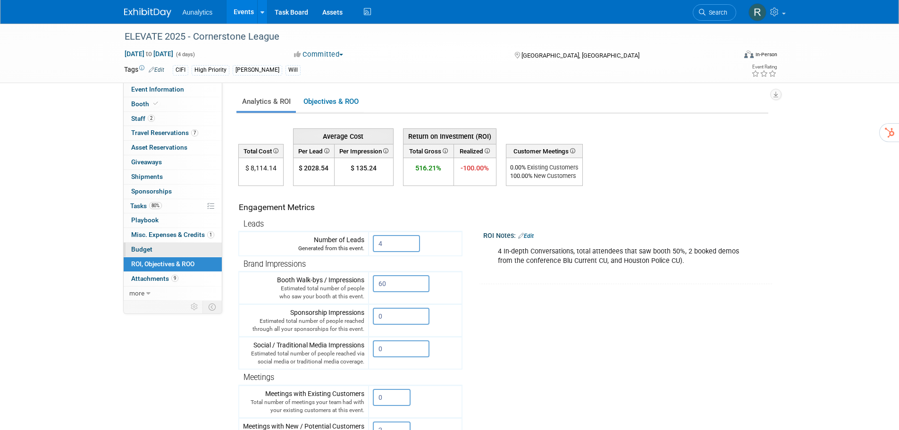
click at [141, 250] on span "Budget" at bounding box center [141, 249] width 21 height 8
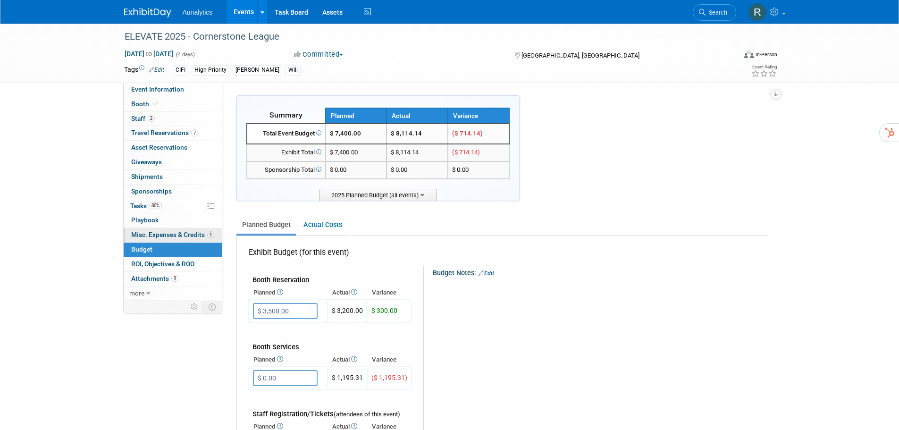
click at [142, 237] on span "Misc. Expenses & Credits 1" at bounding box center [172, 235] width 83 height 8
